Goal: Find specific page/section: Find specific page/section

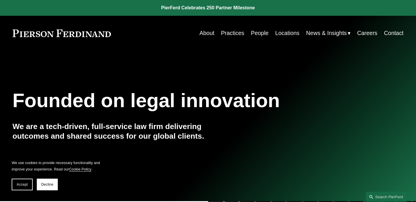
click at [230, 36] on link "Practices" at bounding box center [232, 32] width 23 height 11
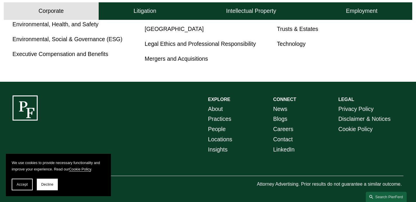
scroll to position [431, 0]
click at [288, 124] on link "Careers" at bounding box center [283, 129] width 20 height 10
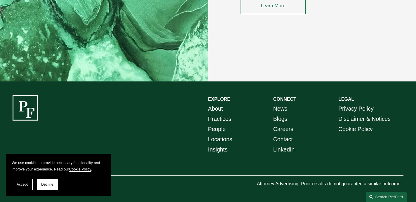
scroll to position [863, 0]
